Goal: Check status: Check status

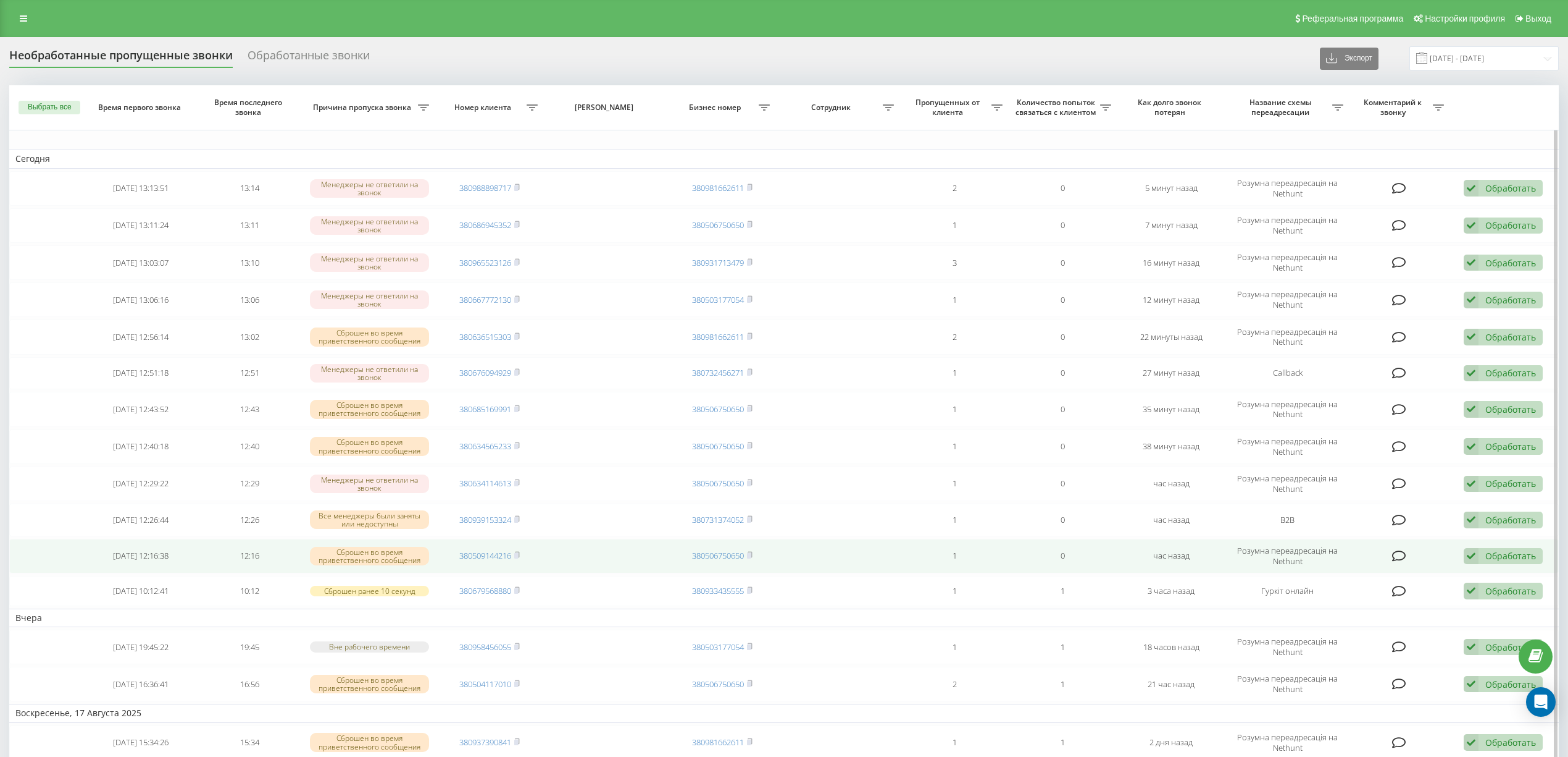
click at [523, 559] on td "380509144216" at bounding box center [490, 556] width 109 height 35
click at [520, 557] on icon at bounding box center [517, 555] width 6 height 7
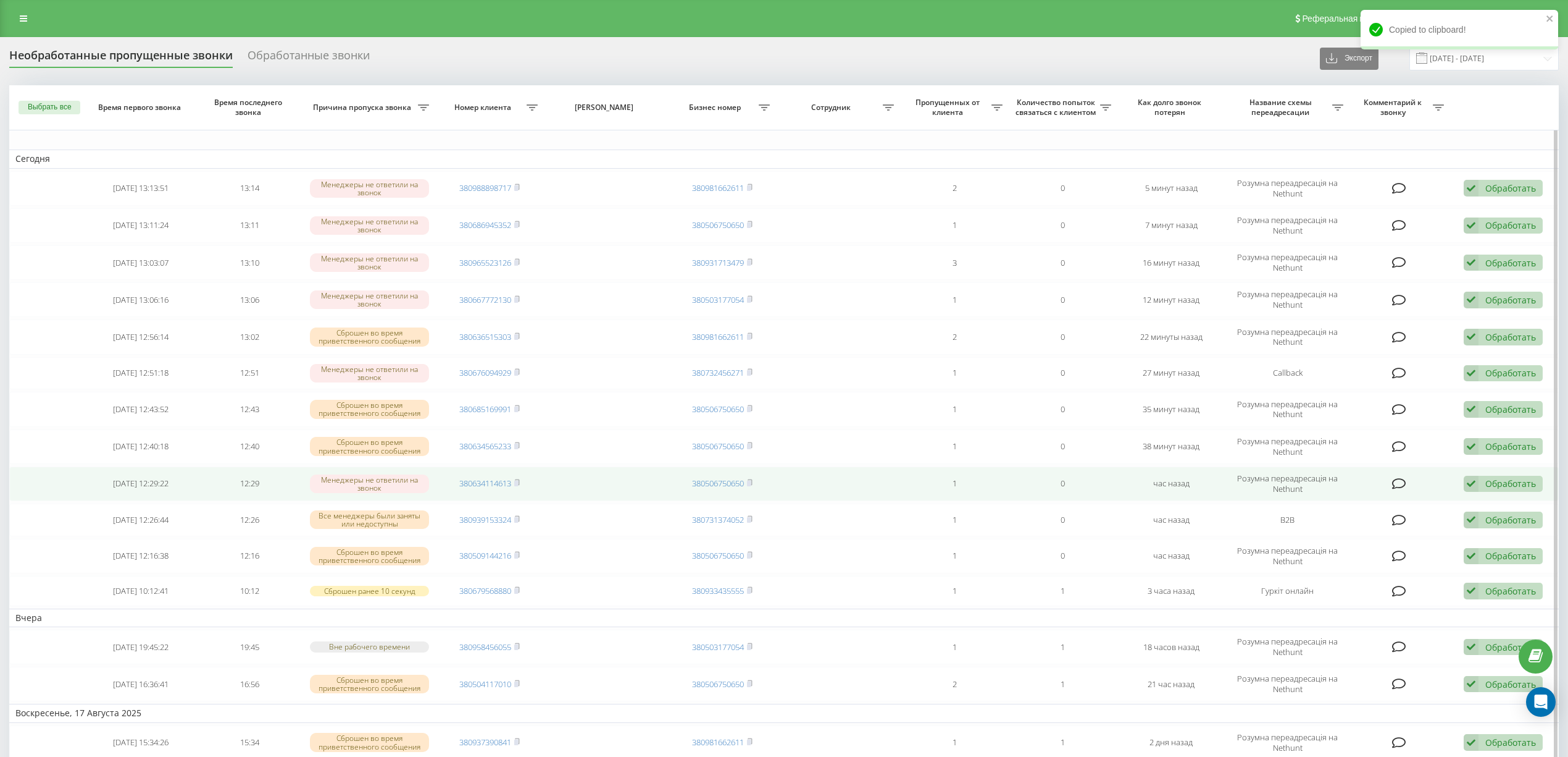
drag, startPoint x: 520, startPoint y: 482, endPoint x: 512, endPoint y: 496, distance: 16.1
click at [519, 486] on icon at bounding box center [517, 482] width 6 height 7
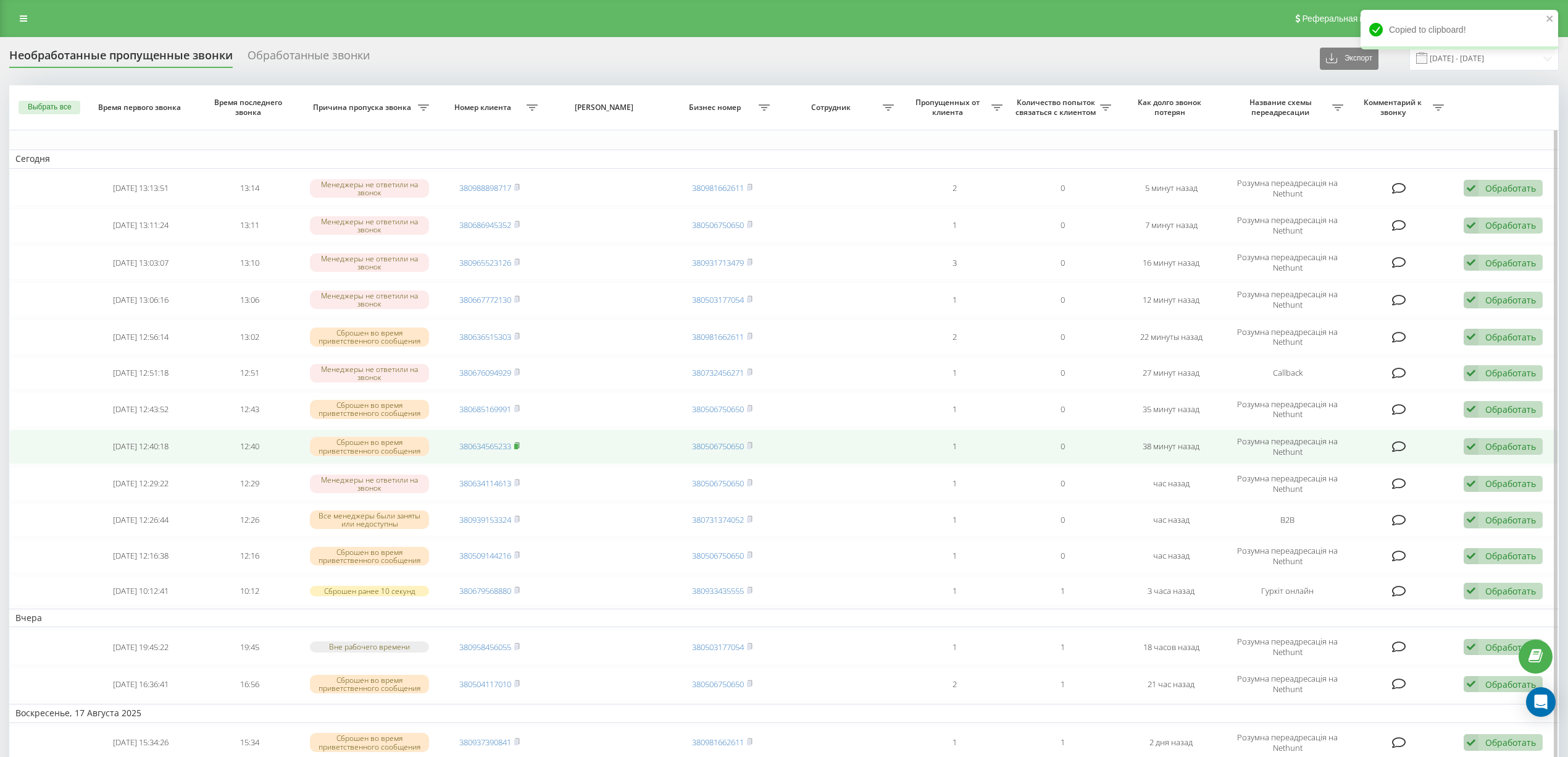
click at [519, 446] on icon at bounding box center [517, 445] width 6 height 7
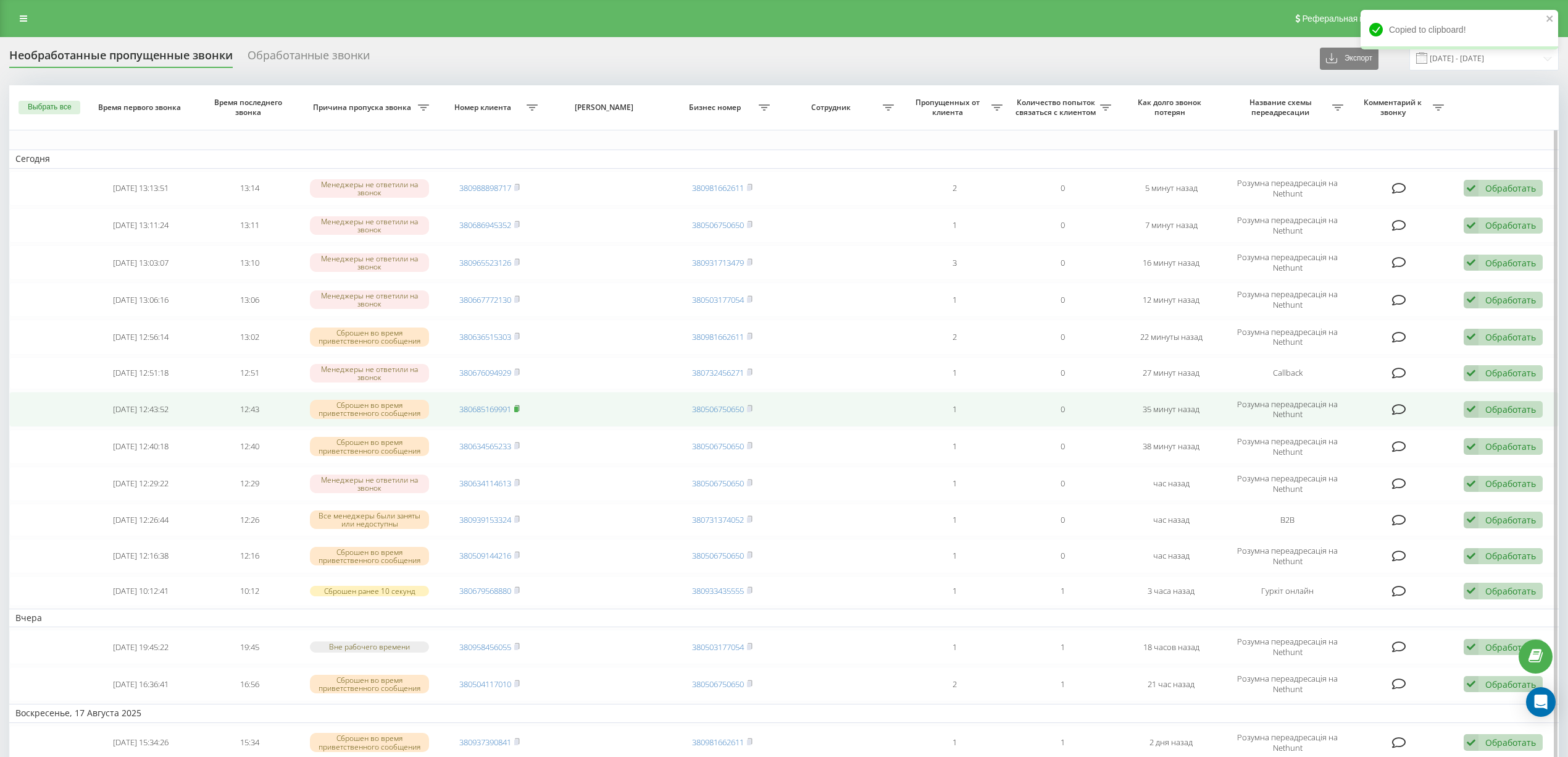
click at [518, 411] on rect at bounding box center [516, 409] width 4 height 6
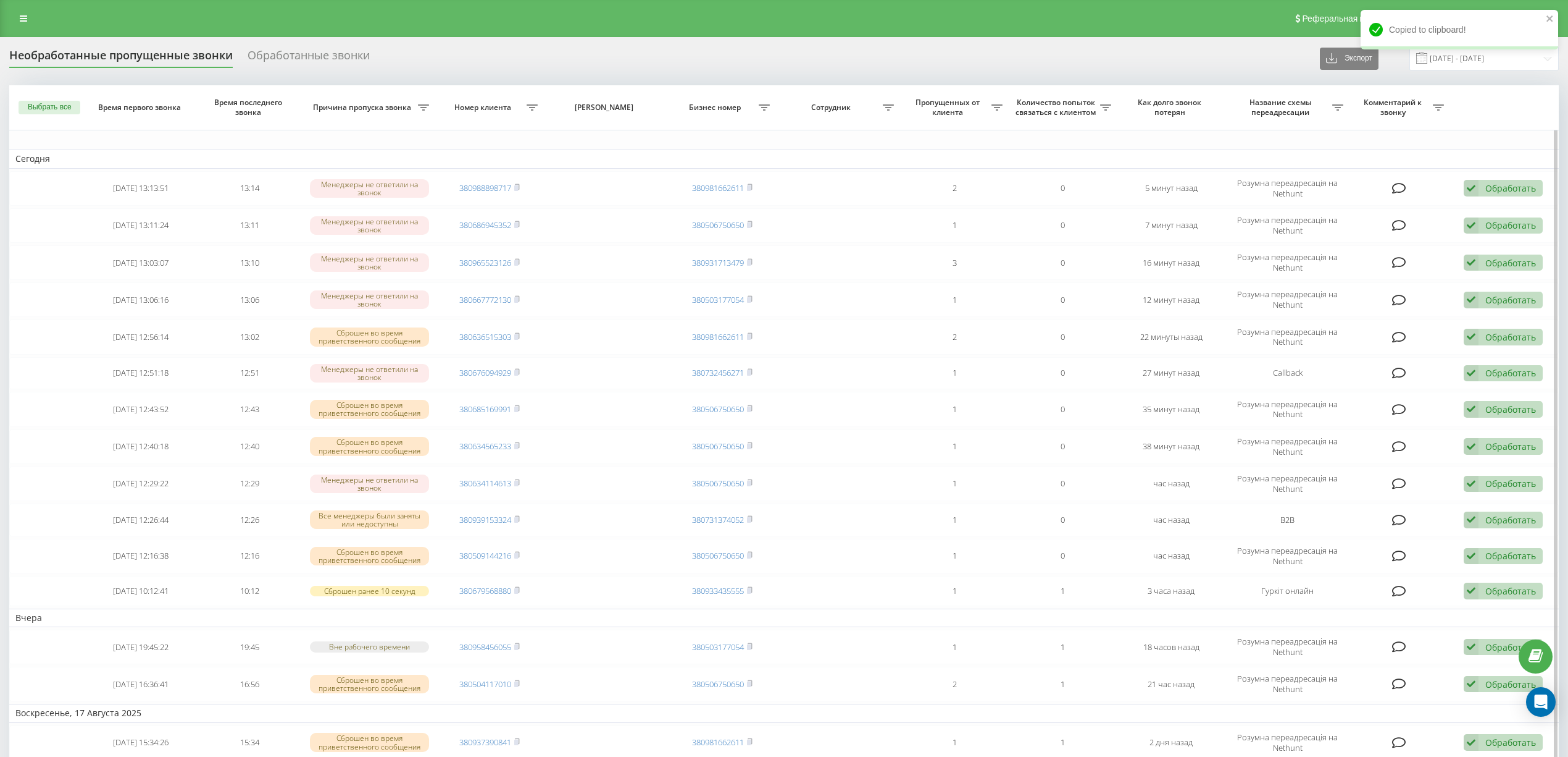
drag, startPoint x: 521, startPoint y: 408, endPoint x: 208, endPoint y: 730, distance: 449.1
click at [510, 423] on td "380685169991" at bounding box center [490, 408] width 109 height 35
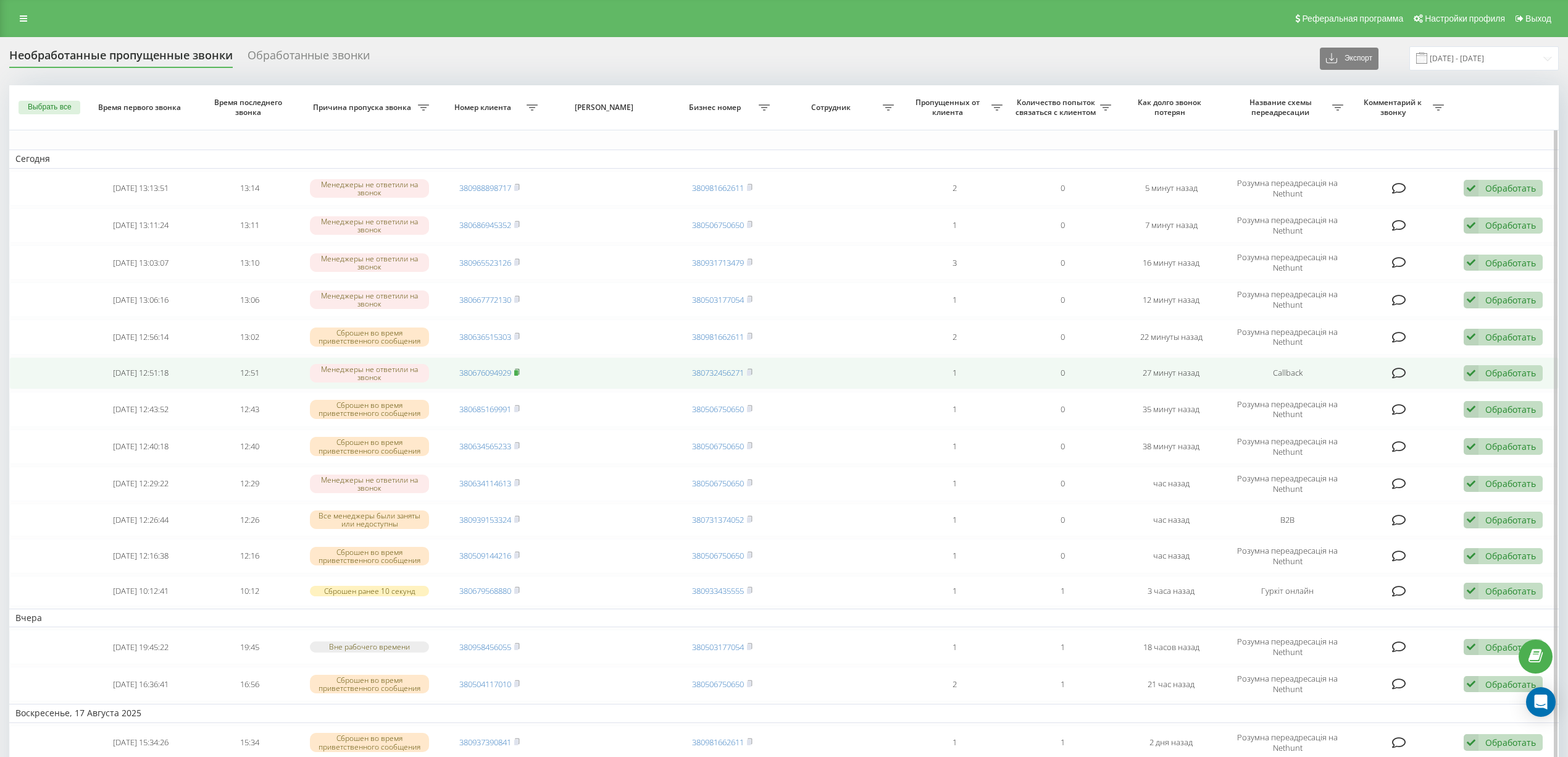
click at [520, 371] on icon at bounding box center [517, 372] width 5 height 6
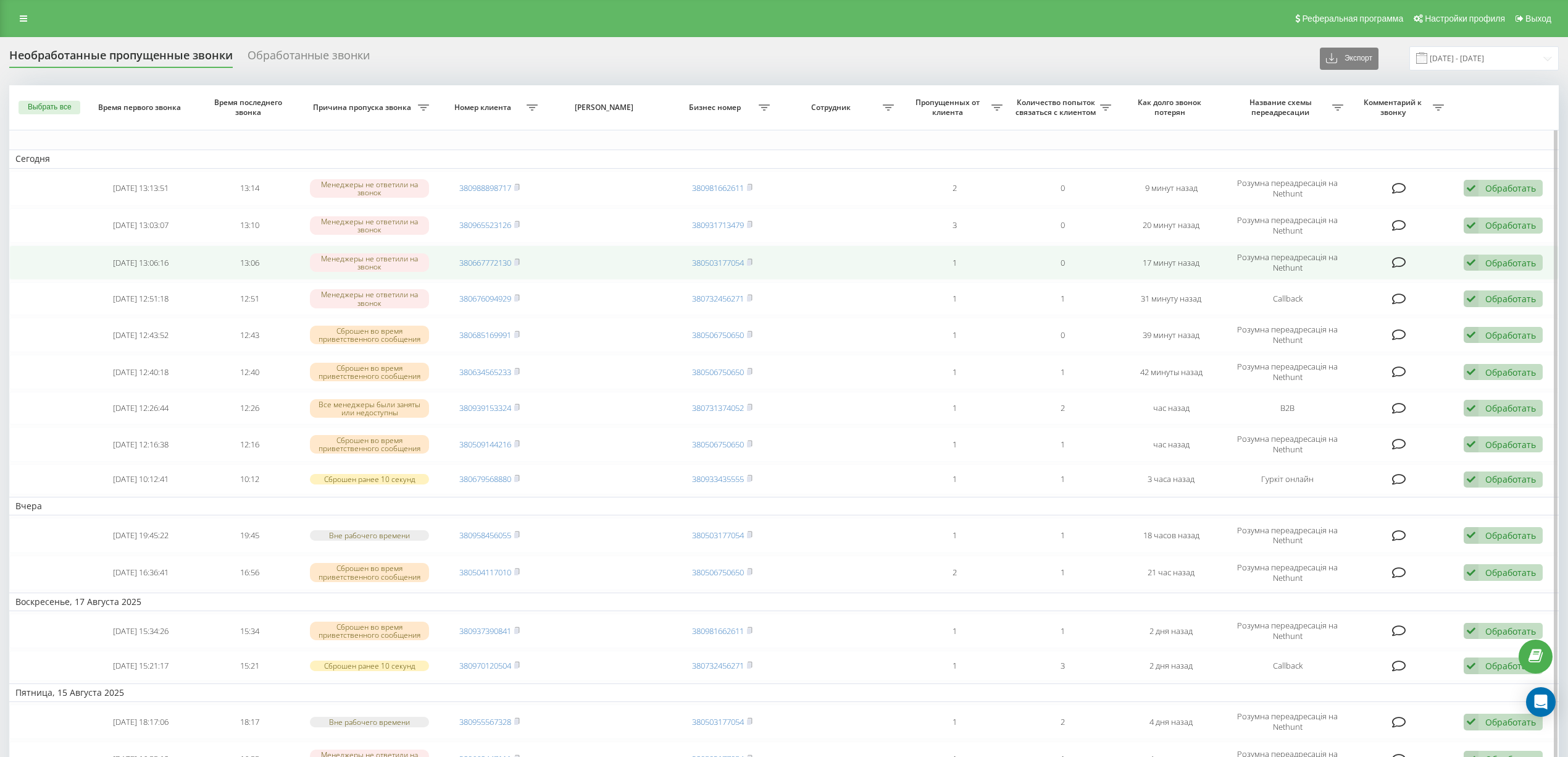
click at [523, 259] on td "380667772130" at bounding box center [490, 262] width 109 height 35
click at [514, 260] on span "380667772130" at bounding box center [489, 262] width 61 height 11
click at [516, 260] on icon at bounding box center [517, 262] width 6 height 7
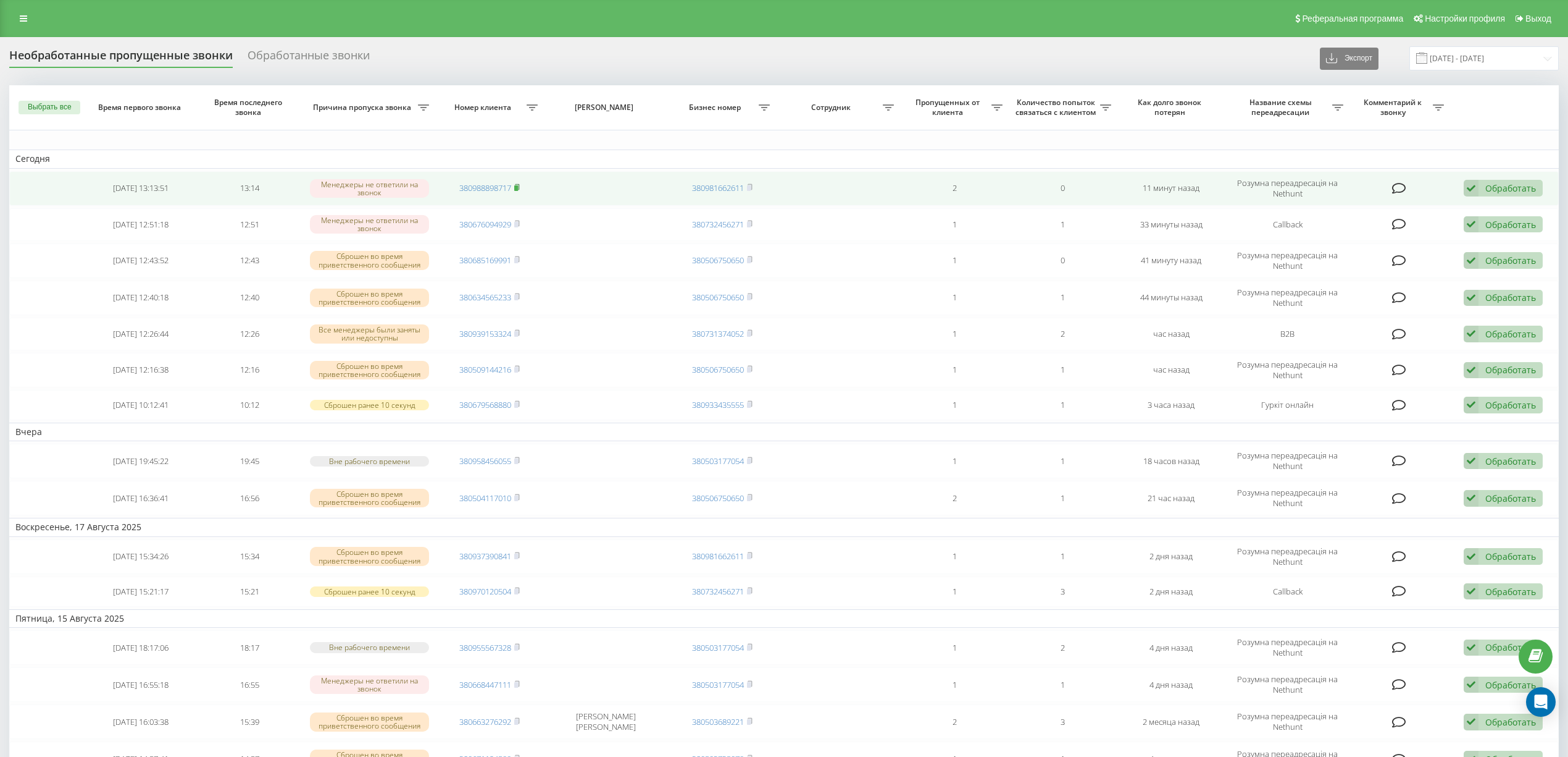
click at [517, 190] on rect at bounding box center [516, 188] width 4 height 6
